Goal: Subscribe to service/newsletter

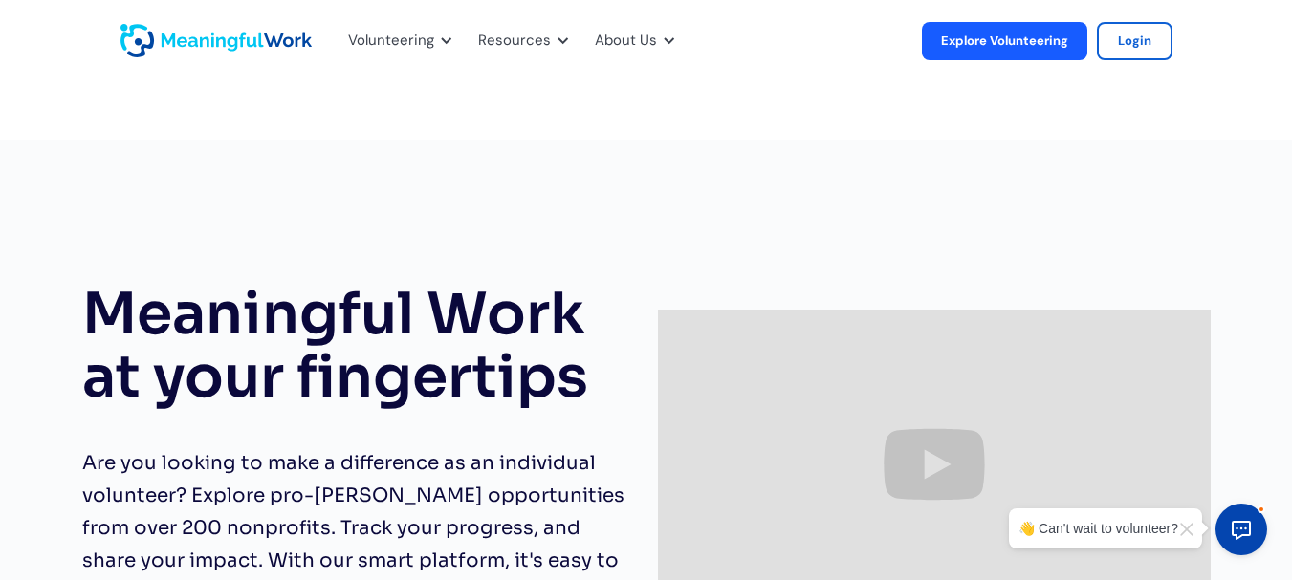
click at [345, 226] on div "Meaningful Work at your fingertips Are you looking to make a difference as an i…" at bounding box center [646, 408] width 1292 height 537
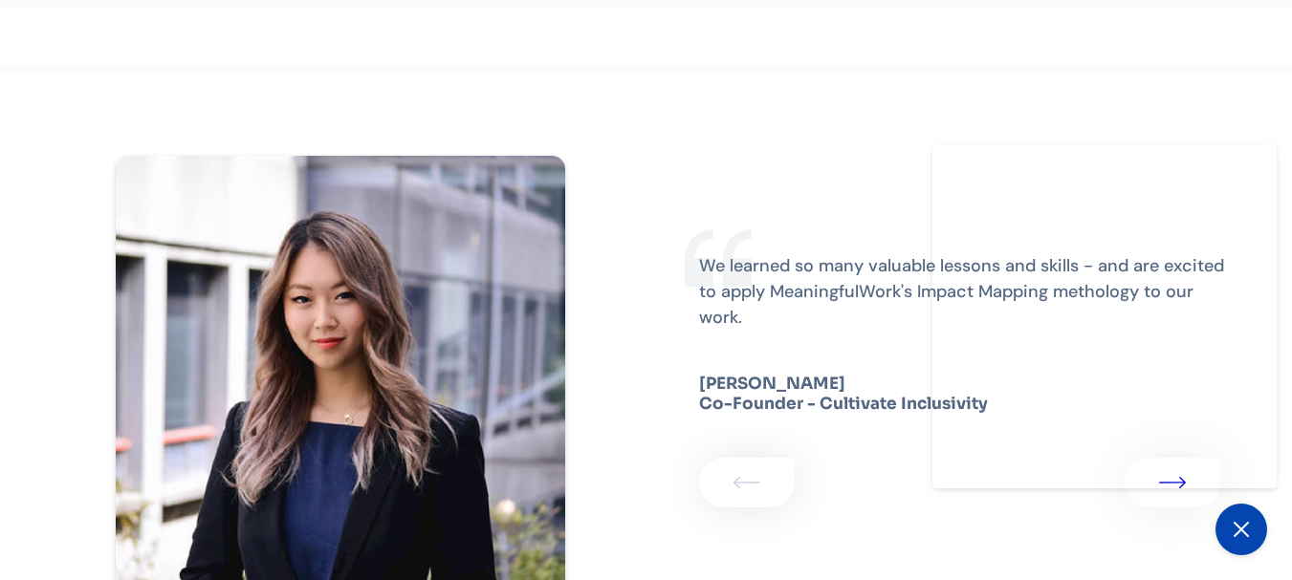
scroll to position [3174, 0]
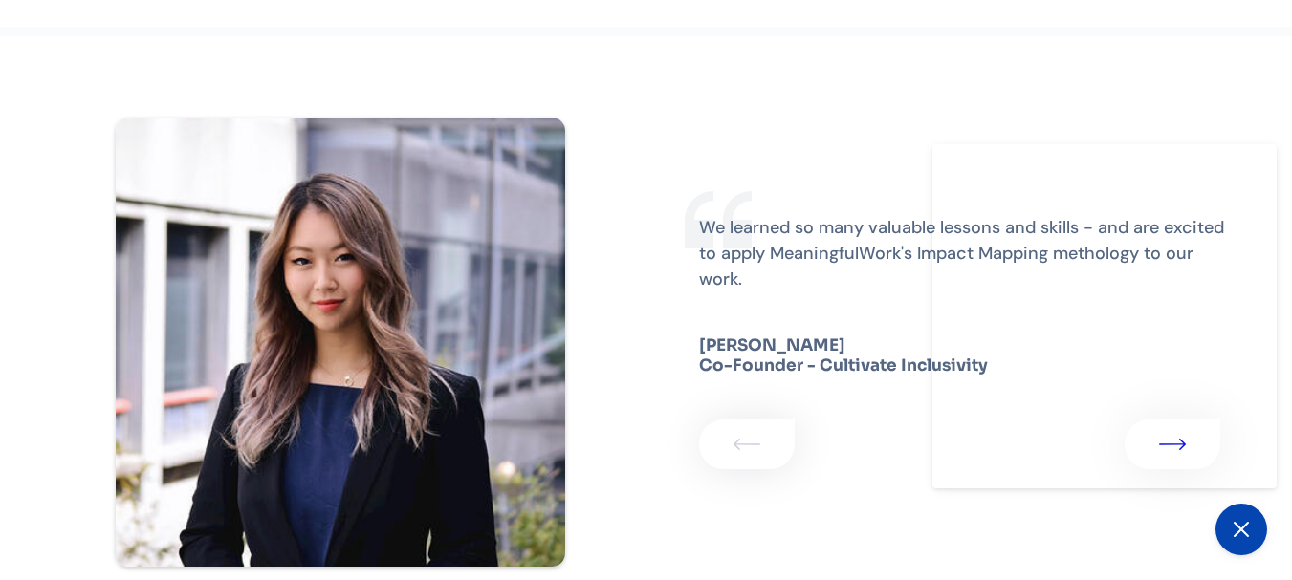
click at [612, 186] on div "1 of 3" at bounding box center [340, 342] width 612 height 612
click at [1230, 531] on icon at bounding box center [1240, 529] width 23 height 23
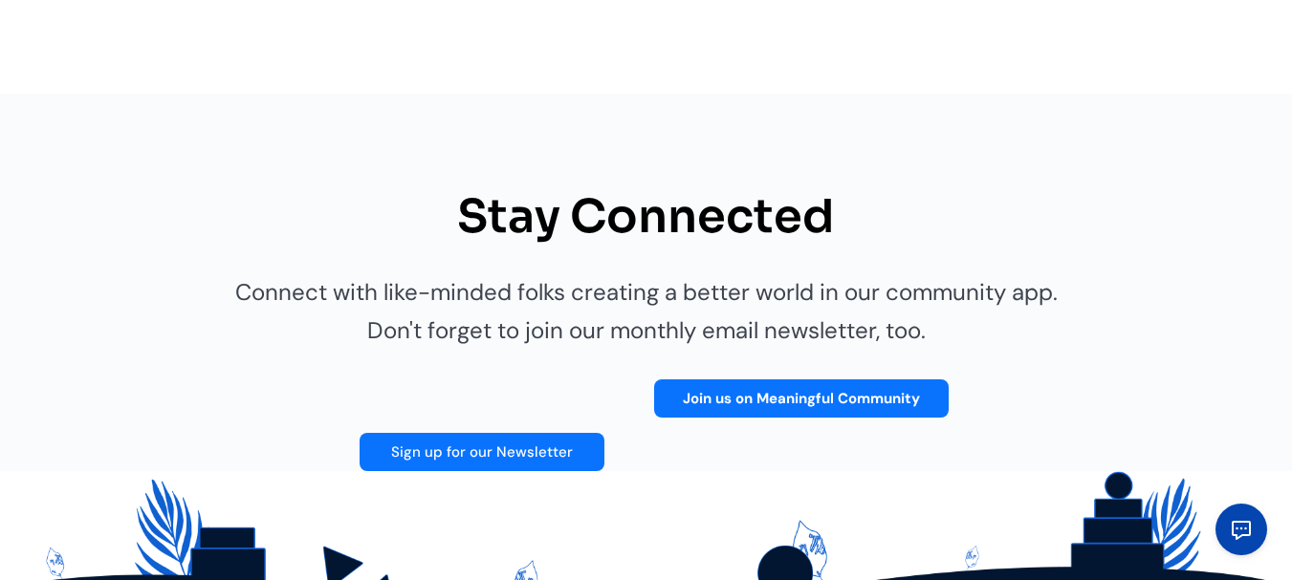
scroll to position [3824, 0]
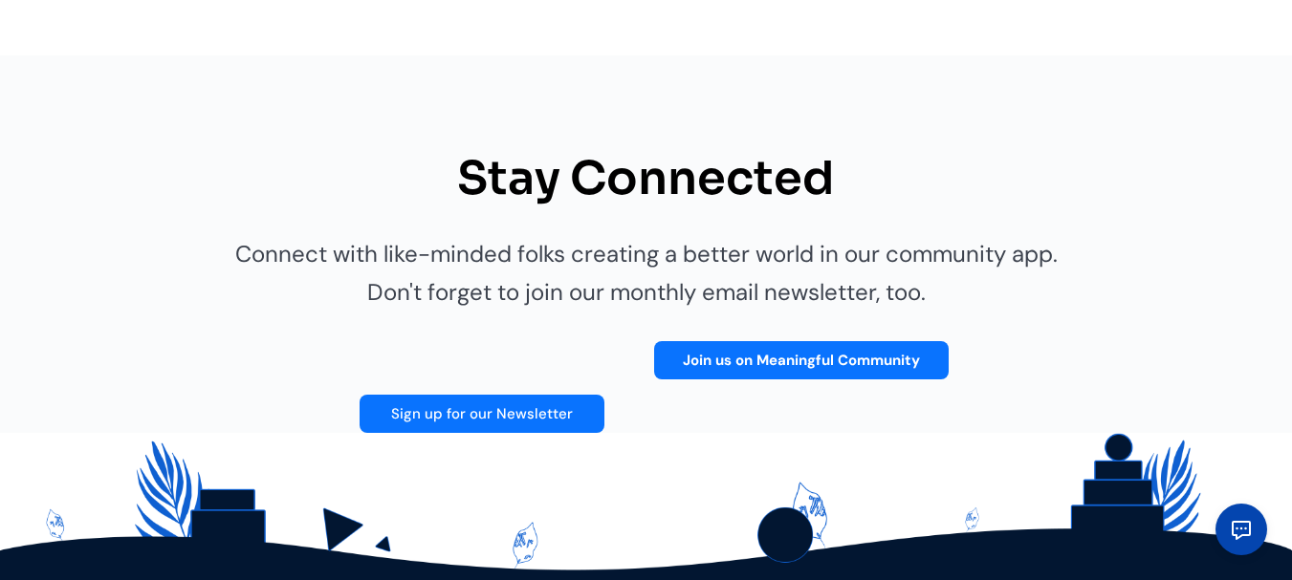
click at [493, 413] on link "Sign up for our Newsletter" at bounding box center [481, 414] width 245 height 38
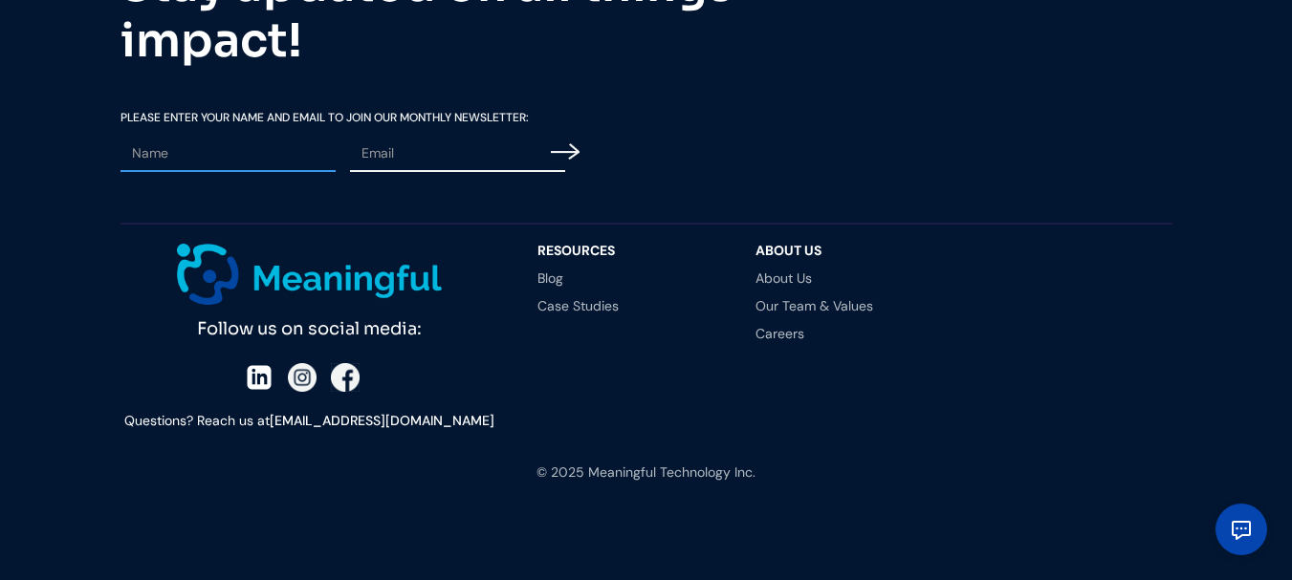
click at [237, 149] on input "Email Form" at bounding box center [227, 154] width 215 height 36
type input "[PERSON_NAME]"
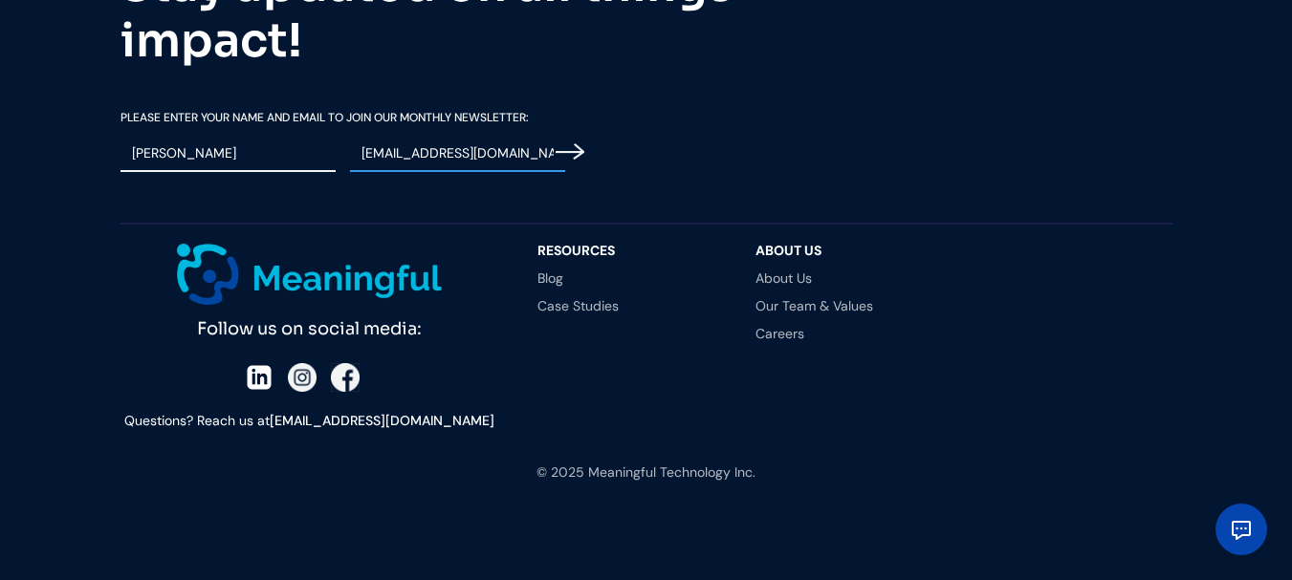
type input "[EMAIL_ADDRESS][DOMAIN_NAME]"
click at [575, 145] on input "Email Form" at bounding box center [569, 151] width 29 height 47
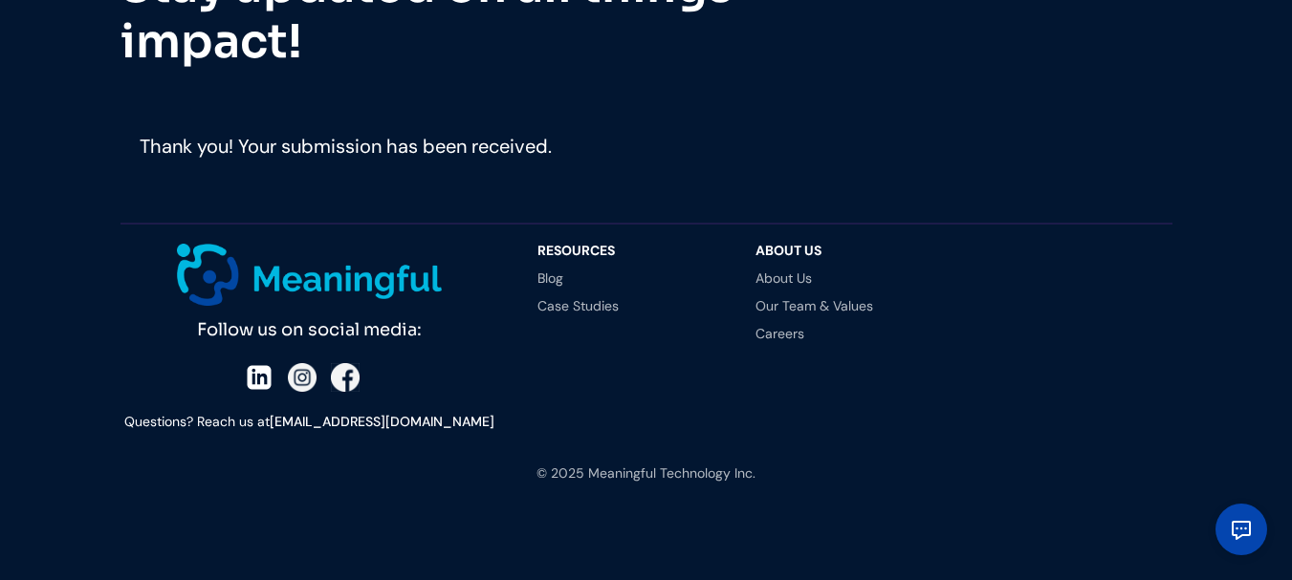
click at [94, 85] on div "Stay updated on all things impact! Please Enter your Name and email To Join our…" at bounding box center [646, 154] width 1292 height 851
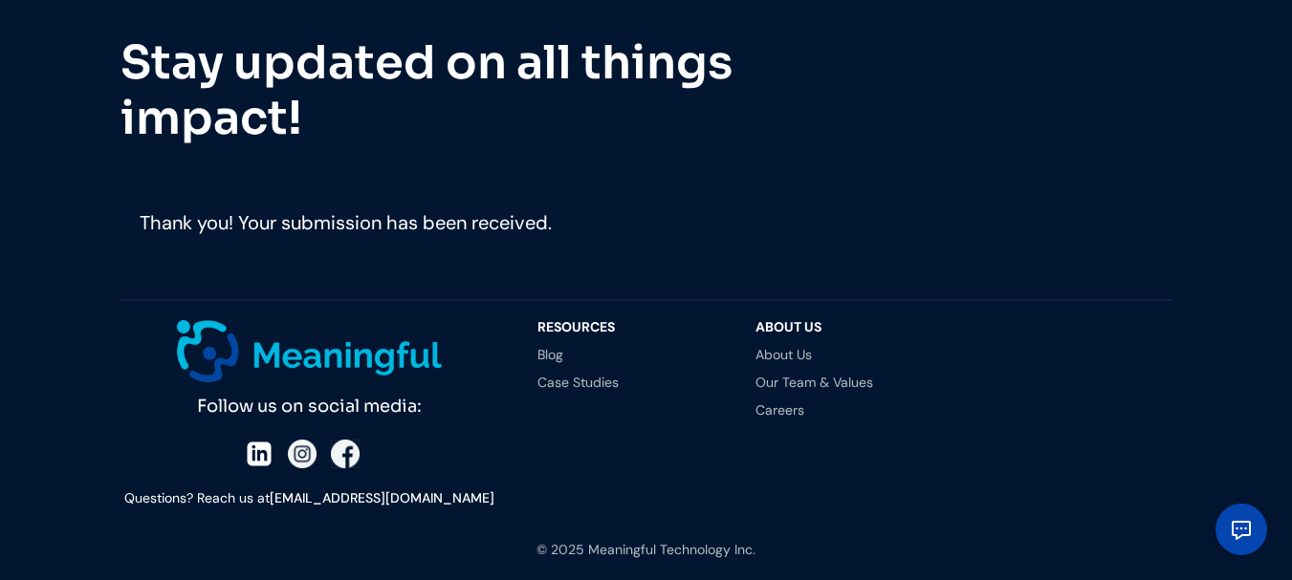
scroll to position [4413, 0]
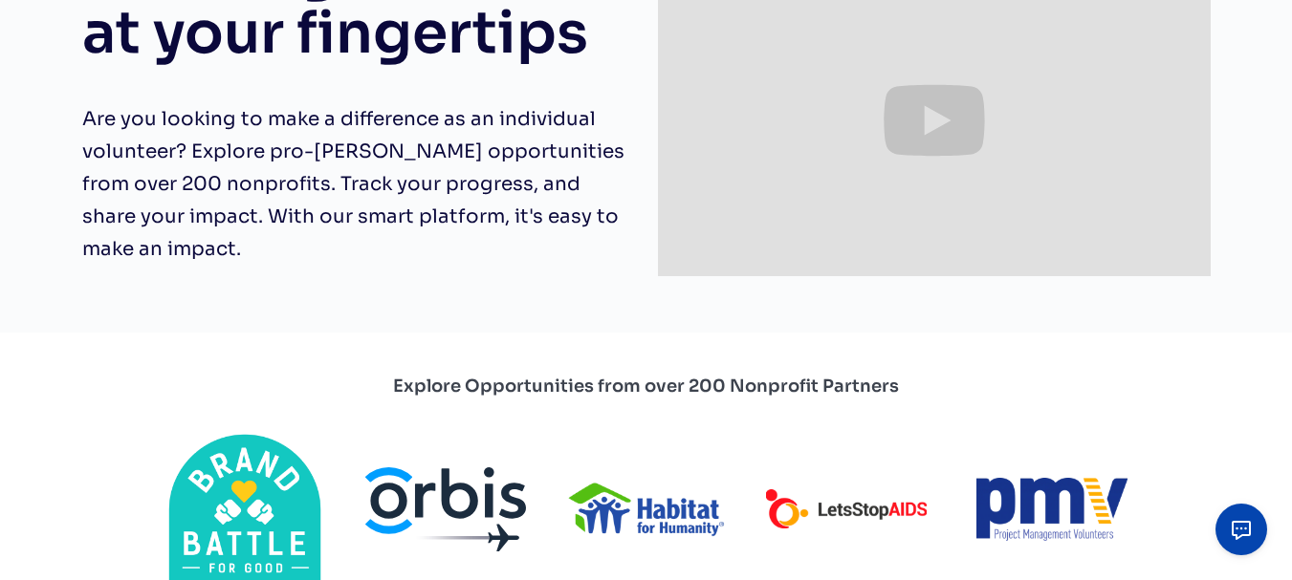
scroll to position [268, 0]
